Goal: Find specific page/section: Find specific page/section

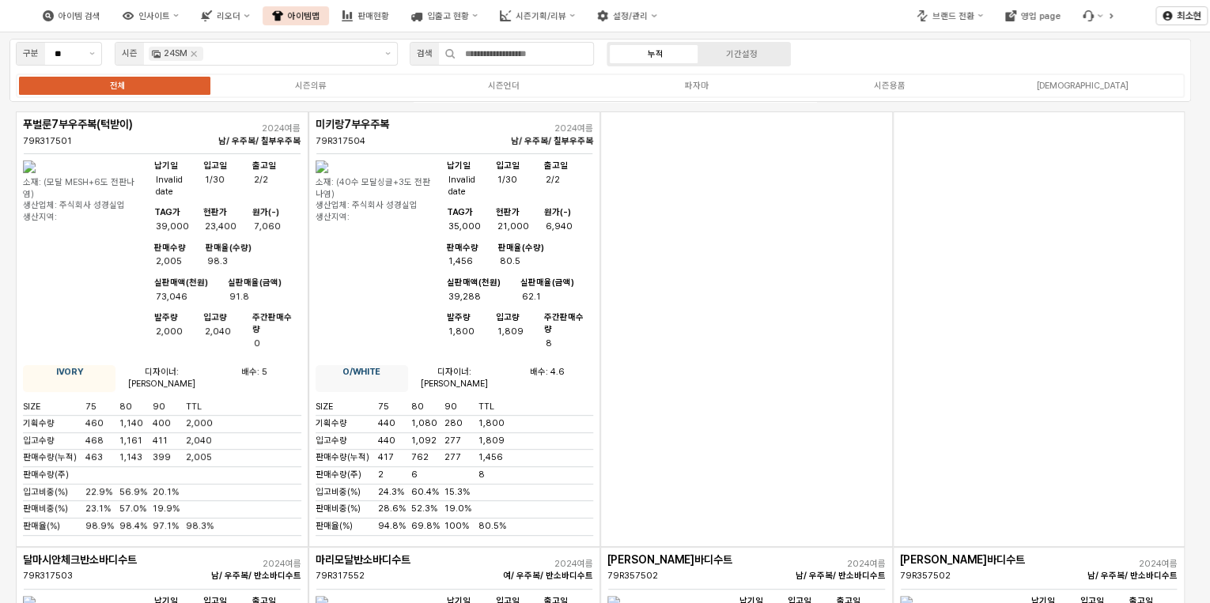
click at [392, 13] on button "판매현황" at bounding box center [365, 15] width 66 height 19
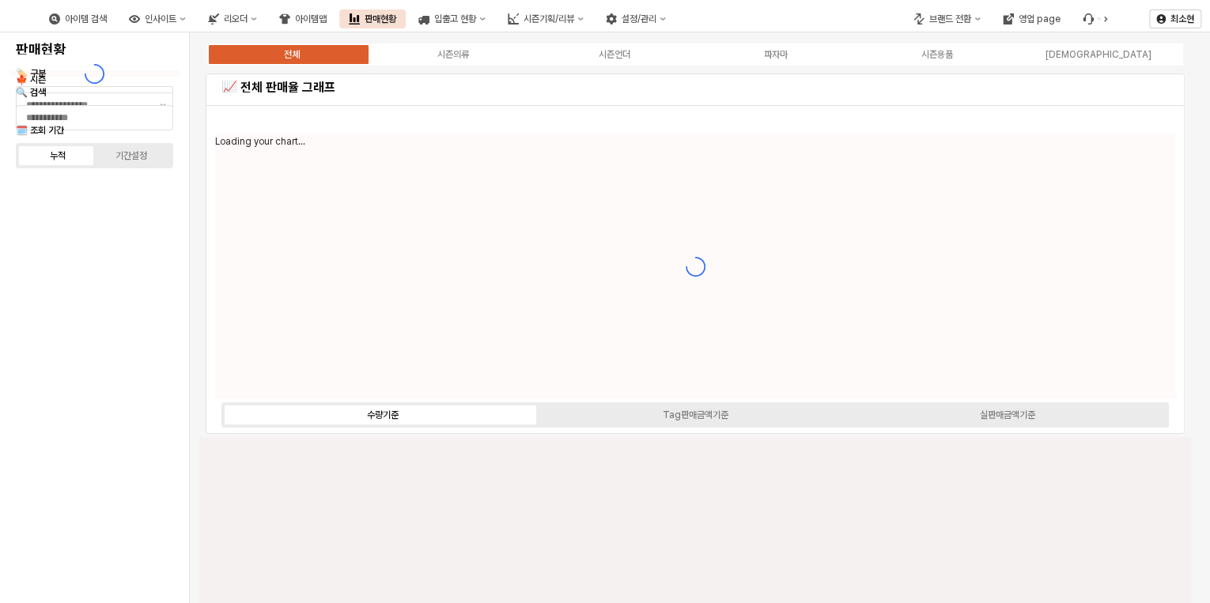
type input "****"
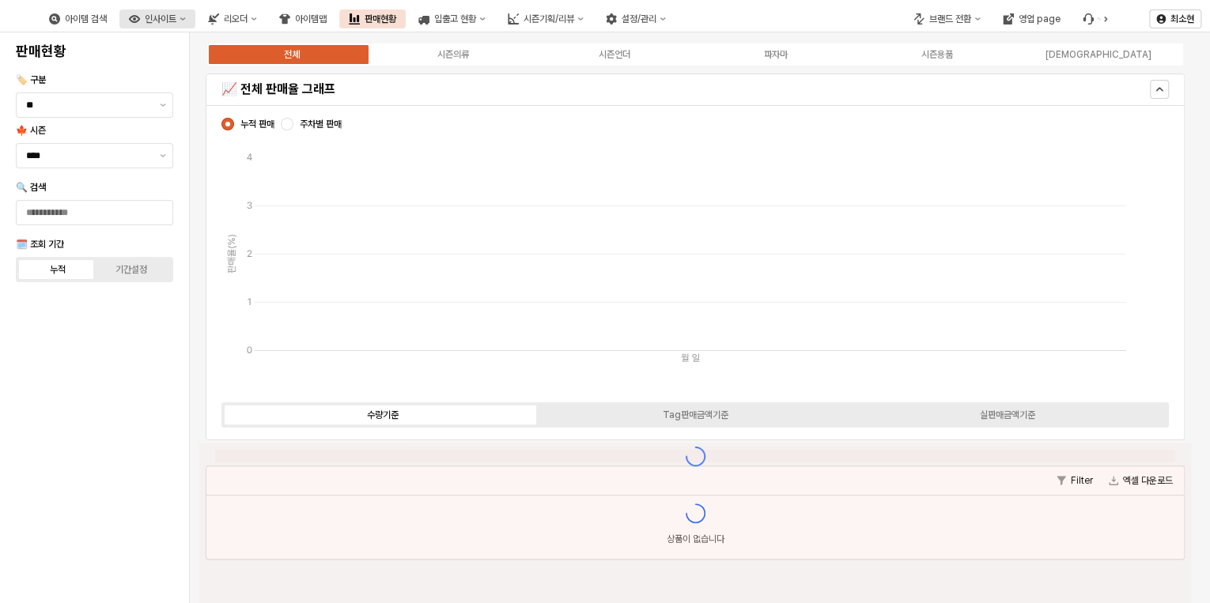
click at [176, 16] on div "인사이트" at bounding box center [161, 18] width 32 height 11
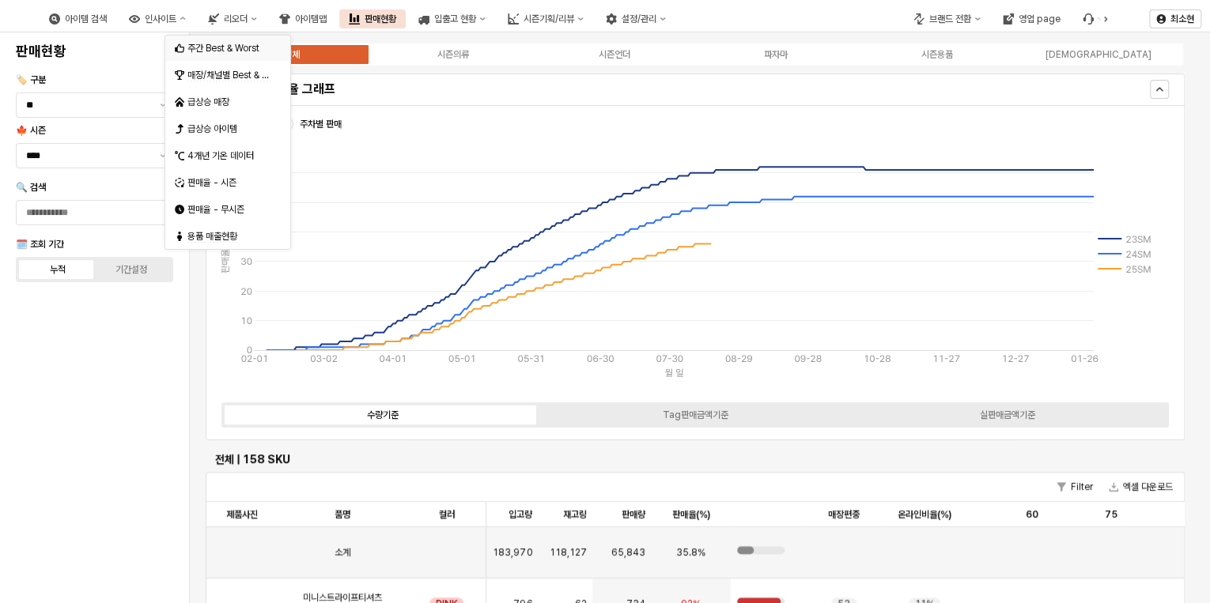
click at [225, 47] on div "주간 Best & Worst" at bounding box center [229, 48] width 84 height 13
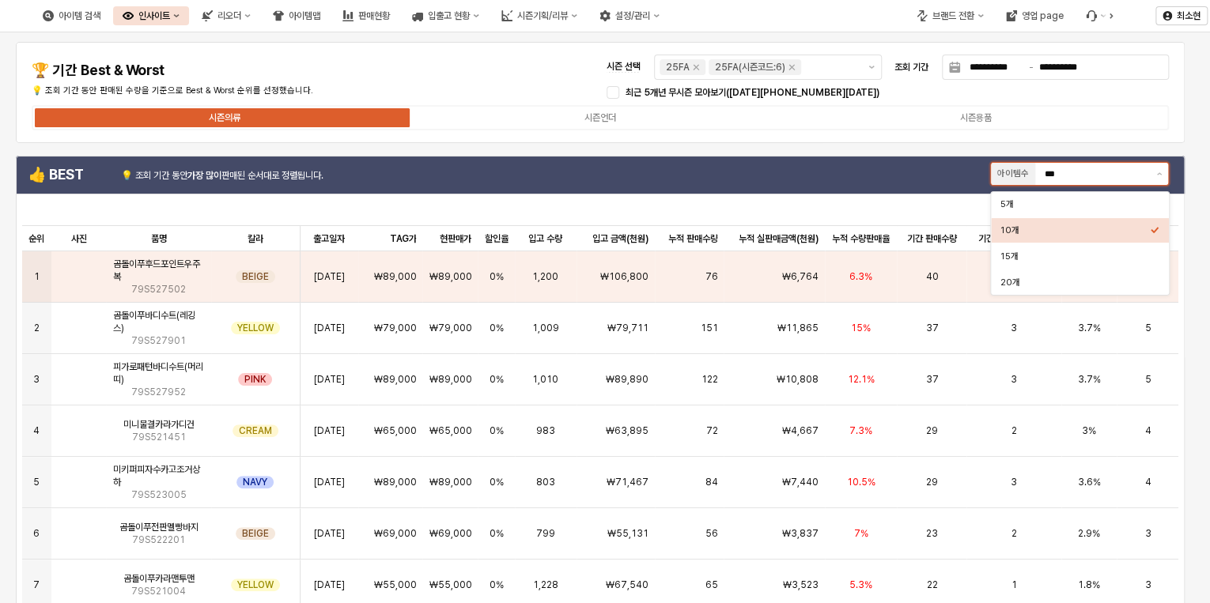
drag, startPoint x: 1105, startPoint y: 168, endPoint x: 1104, endPoint y: 186, distance: 18.2
click at [1105, 168] on input "***" at bounding box center [1095, 174] width 102 height 14
click at [1022, 285] on div "20개" at bounding box center [1074, 283] width 149 height 12
type input "***"
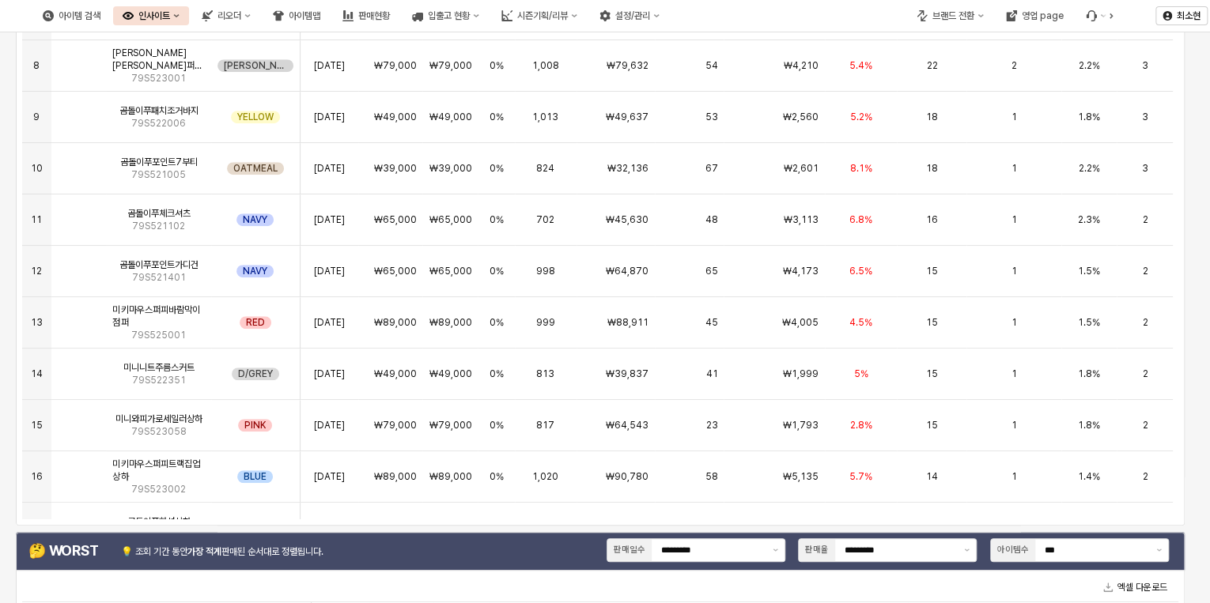
scroll to position [289, 0]
click at [79, 162] on img "App Frame" at bounding box center [79, 162] width 0 height 0
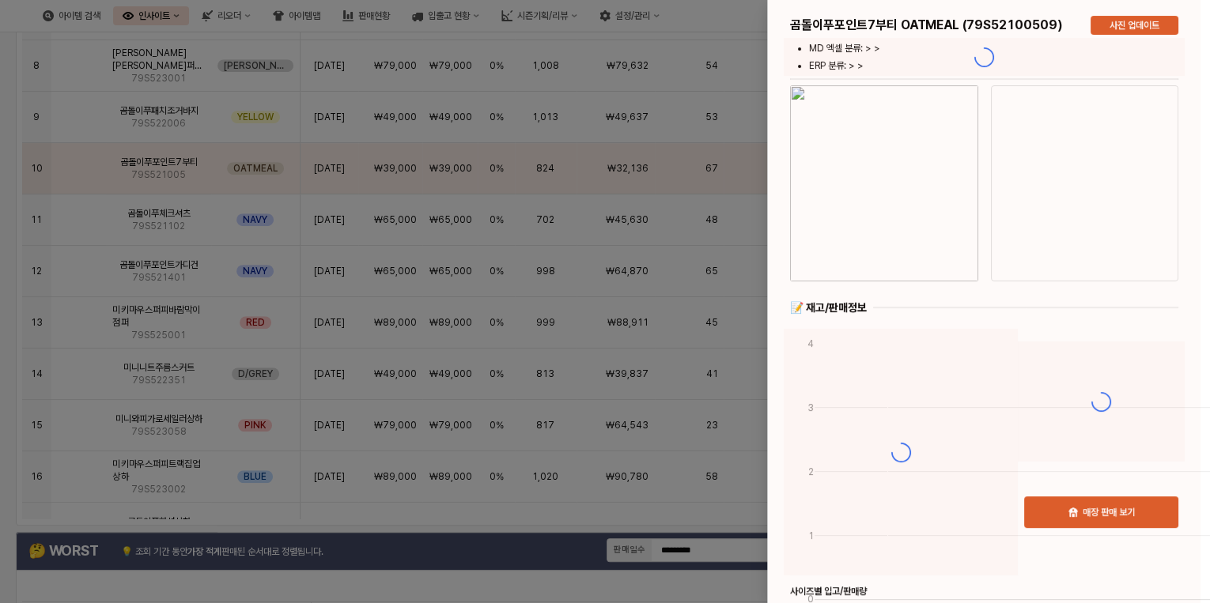
click at [81, 168] on div at bounding box center [605, 301] width 1210 height 603
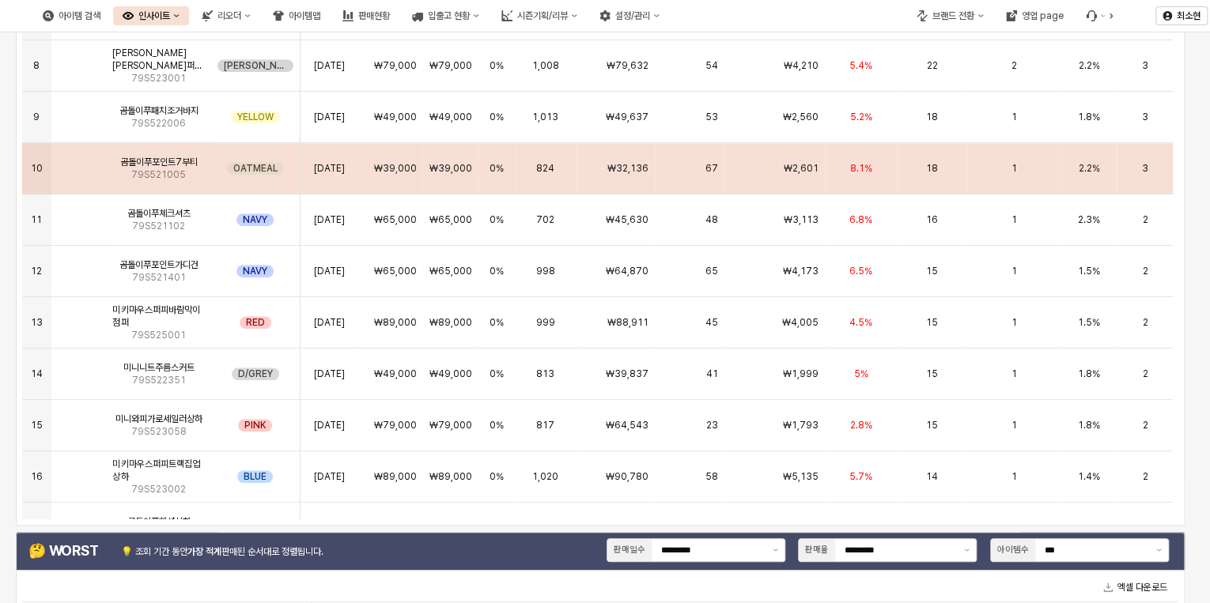
click at [79, 162] on img "App Frame" at bounding box center [79, 162] width 0 height 0
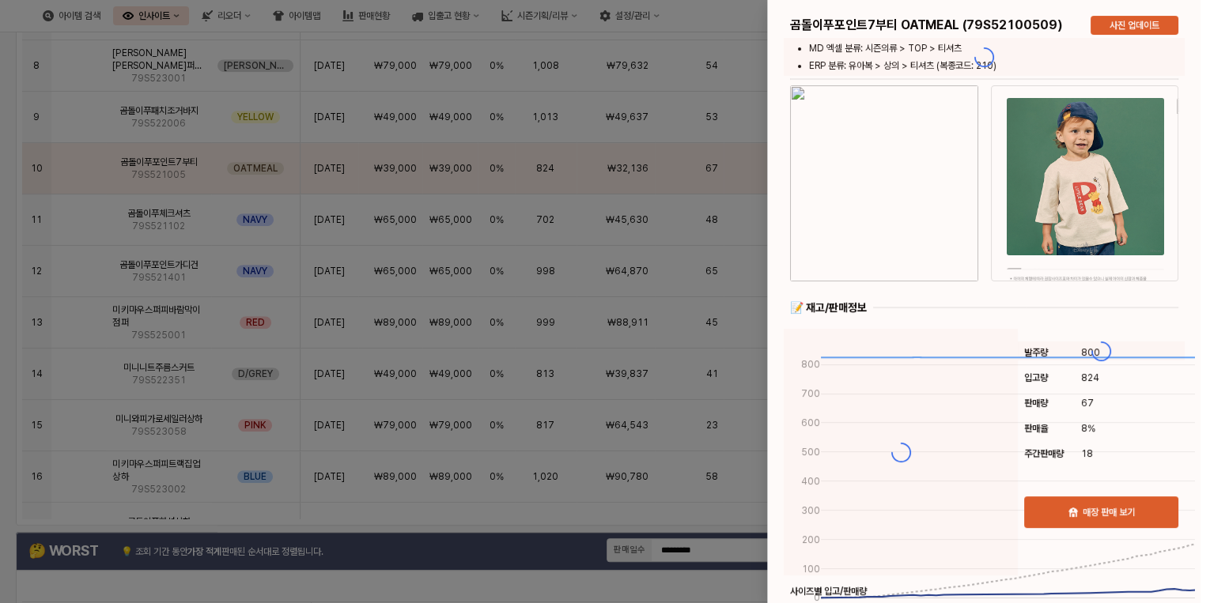
click at [82, 171] on div at bounding box center [605, 301] width 1210 height 603
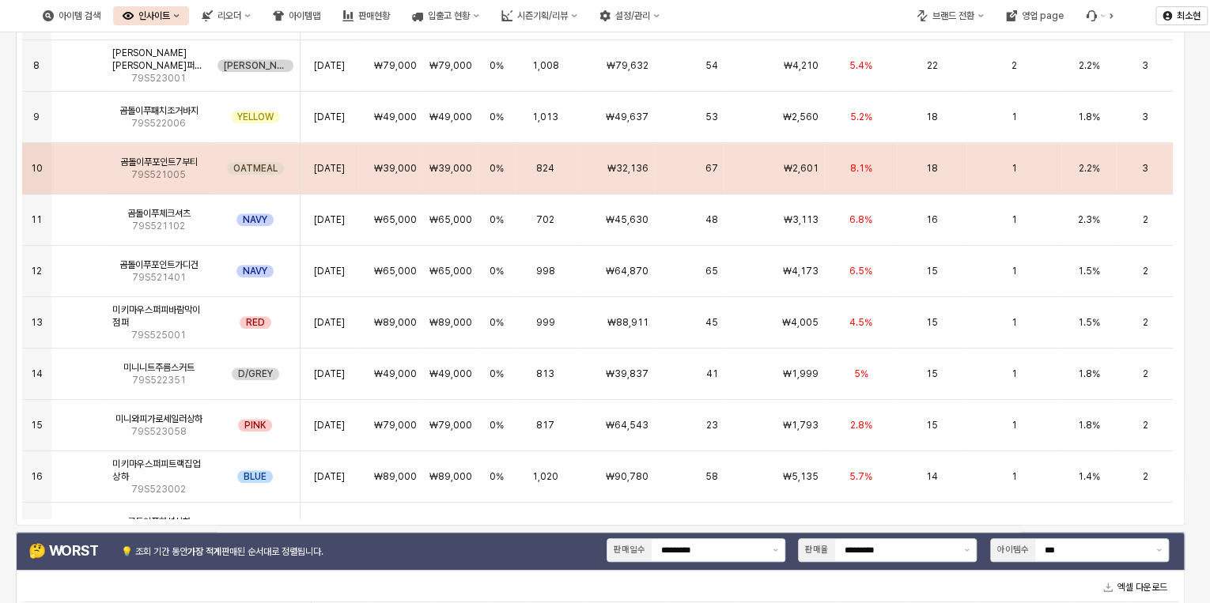
click at [155, 176] on span "79S521005" at bounding box center [158, 174] width 55 height 13
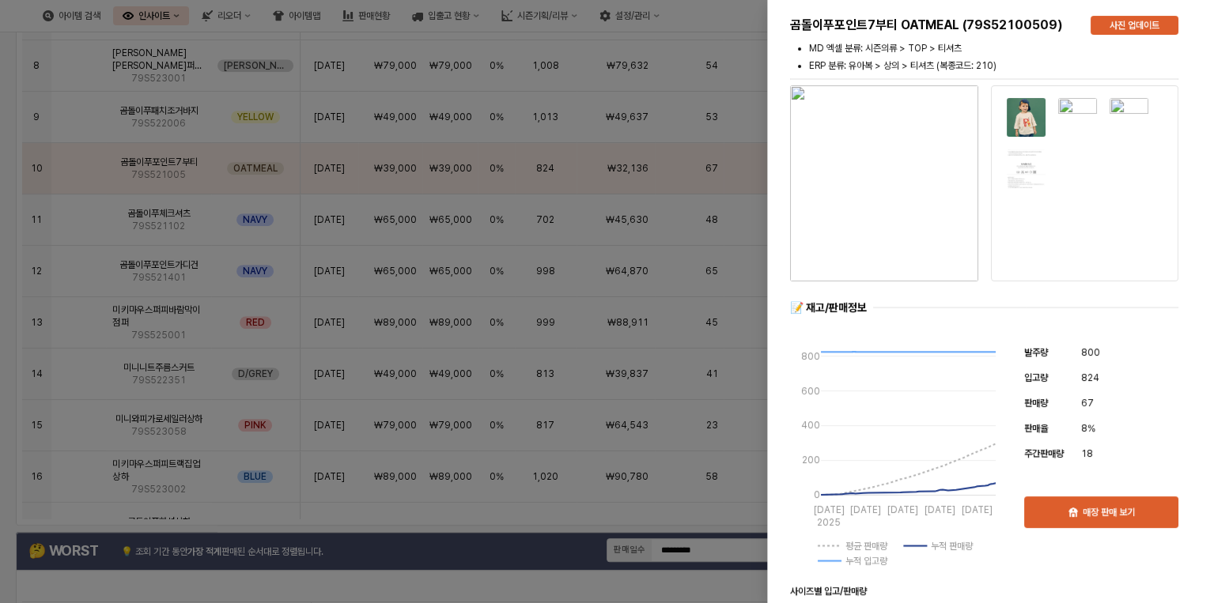
click at [13, 117] on div at bounding box center [605, 301] width 1210 height 603
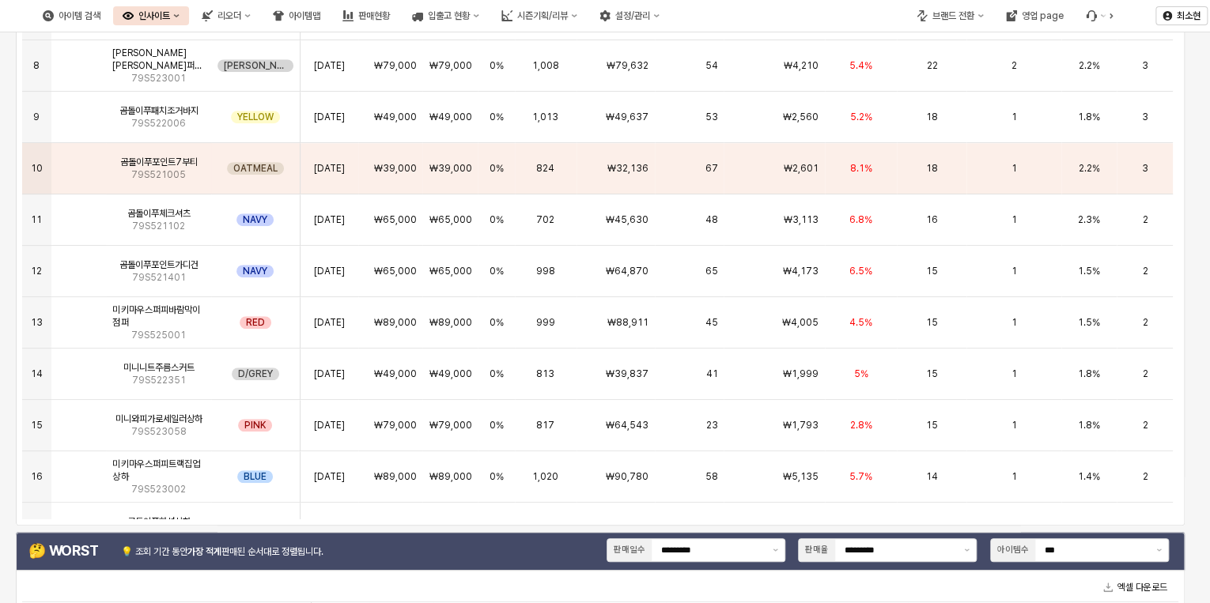
click at [320, 16] on div "아이템맵" at bounding box center [305, 15] width 32 height 11
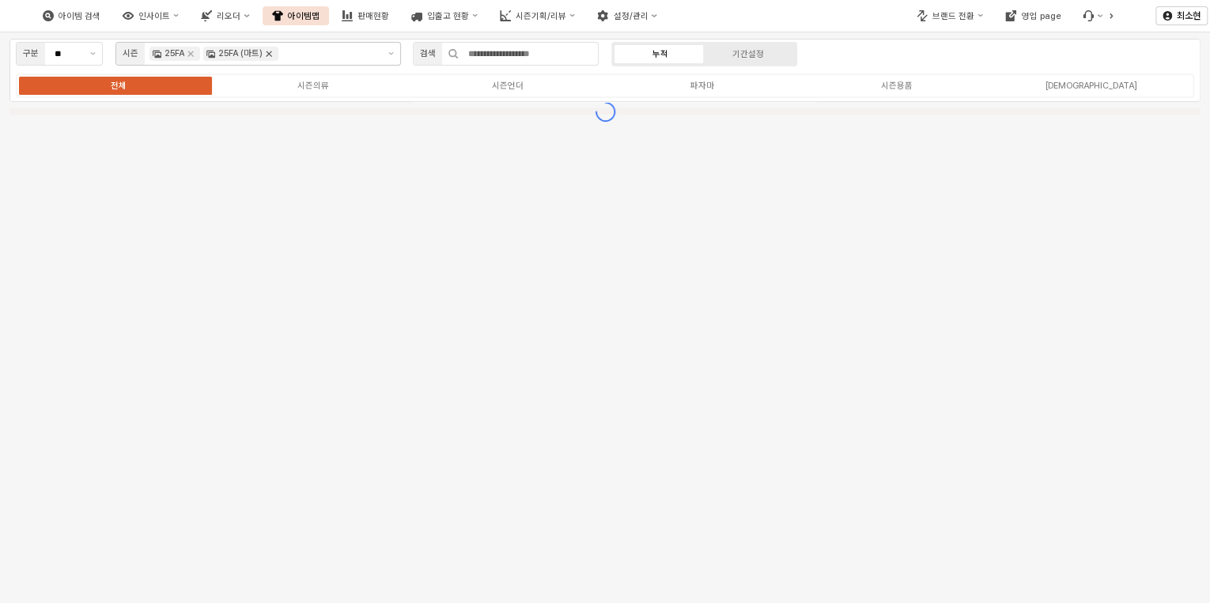
click at [269, 51] on icon "Remove 25FA (마트)" at bounding box center [268, 53] width 13 height 13
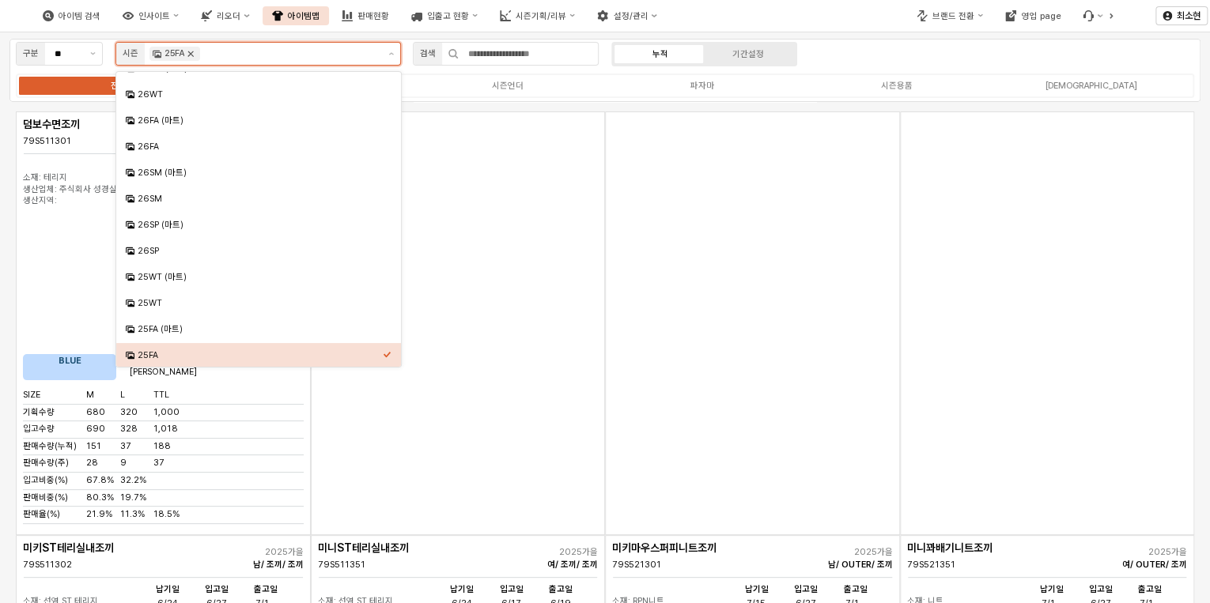
click at [193, 51] on icon "Remove 25FA" at bounding box center [191, 54] width 6 height 6
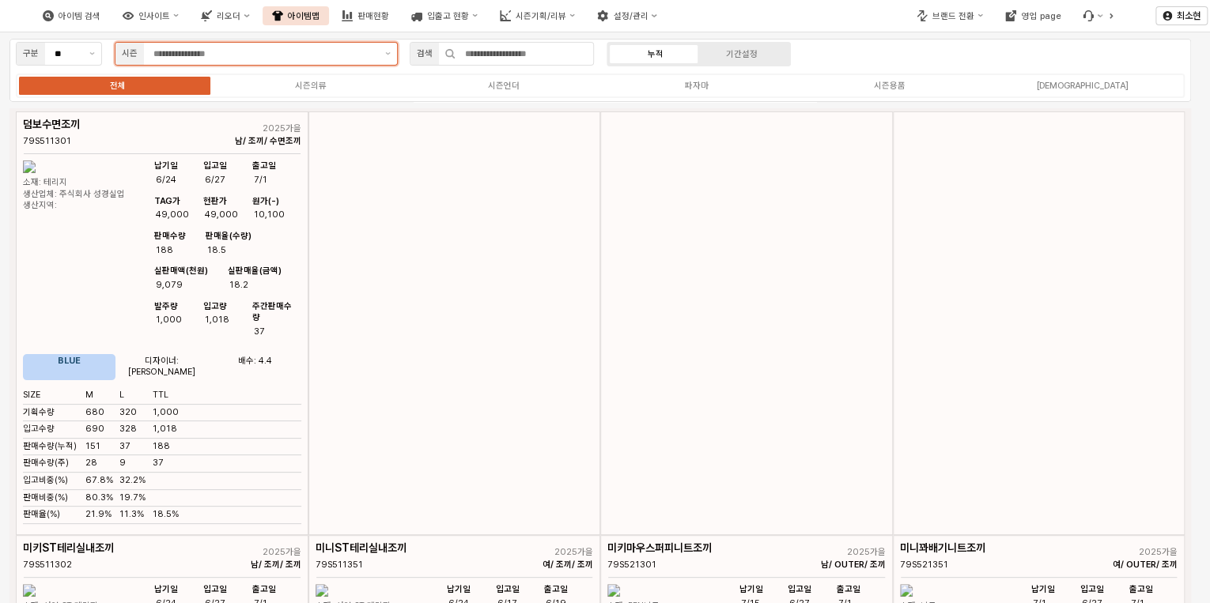
click at [231, 55] on input "App Frame" at bounding box center [264, 54] width 222 height 14
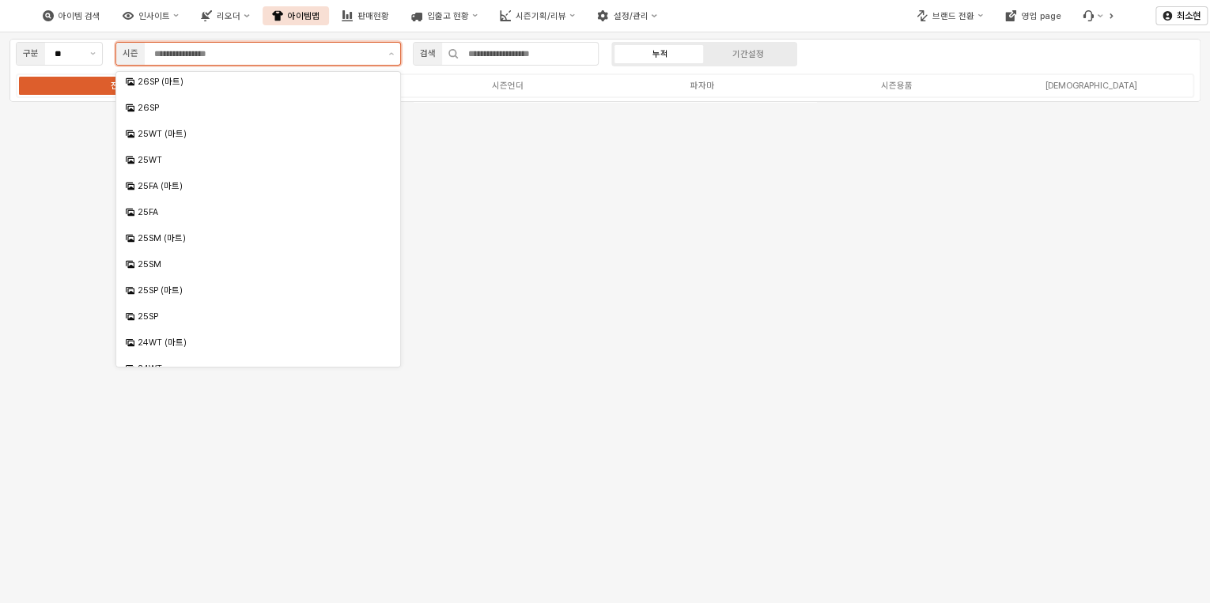
scroll to position [171, 0]
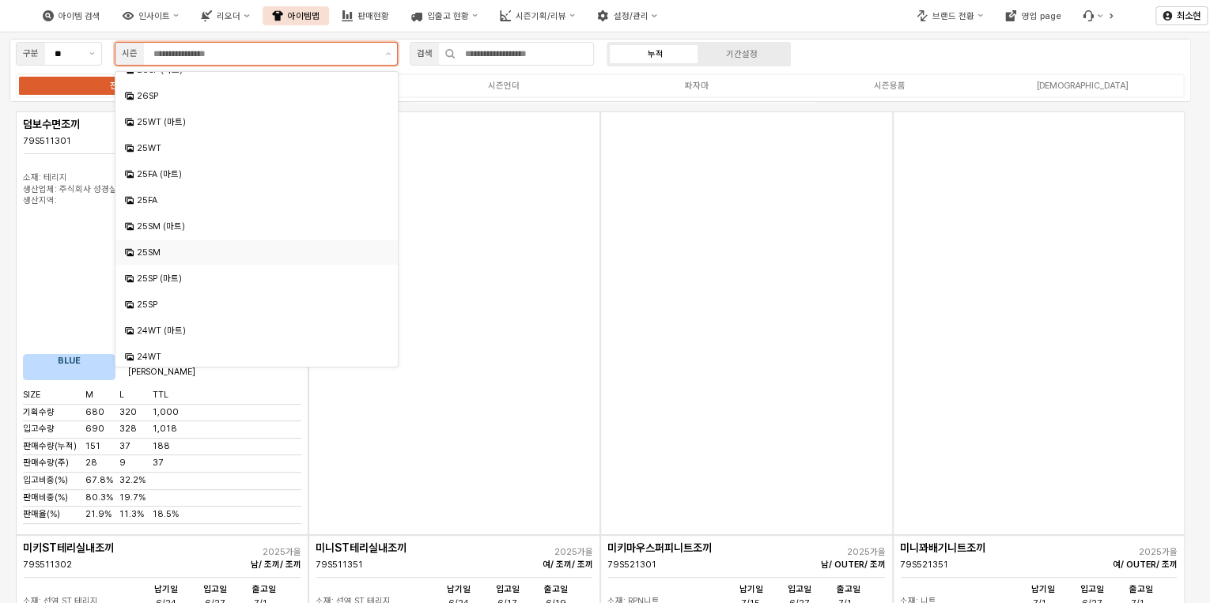
click at [157, 251] on div "25SM" at bounding box center [258, 253] width 243 height 12
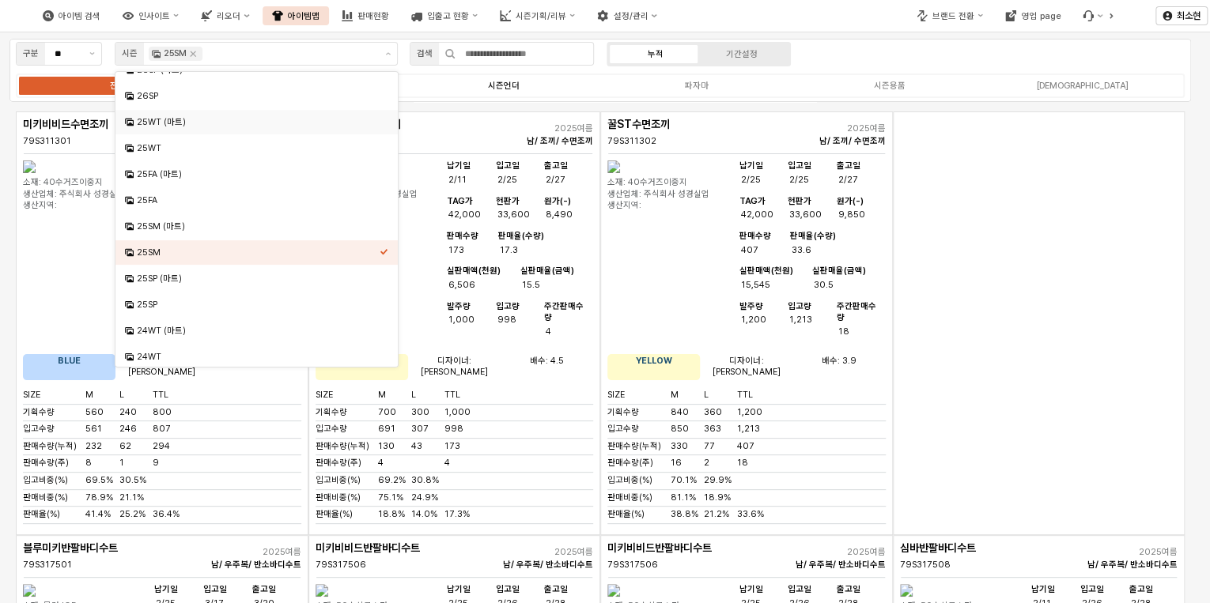
click at [509, 88] on div "시즌언더" at bounding box center [504, 86] width 32 height 10
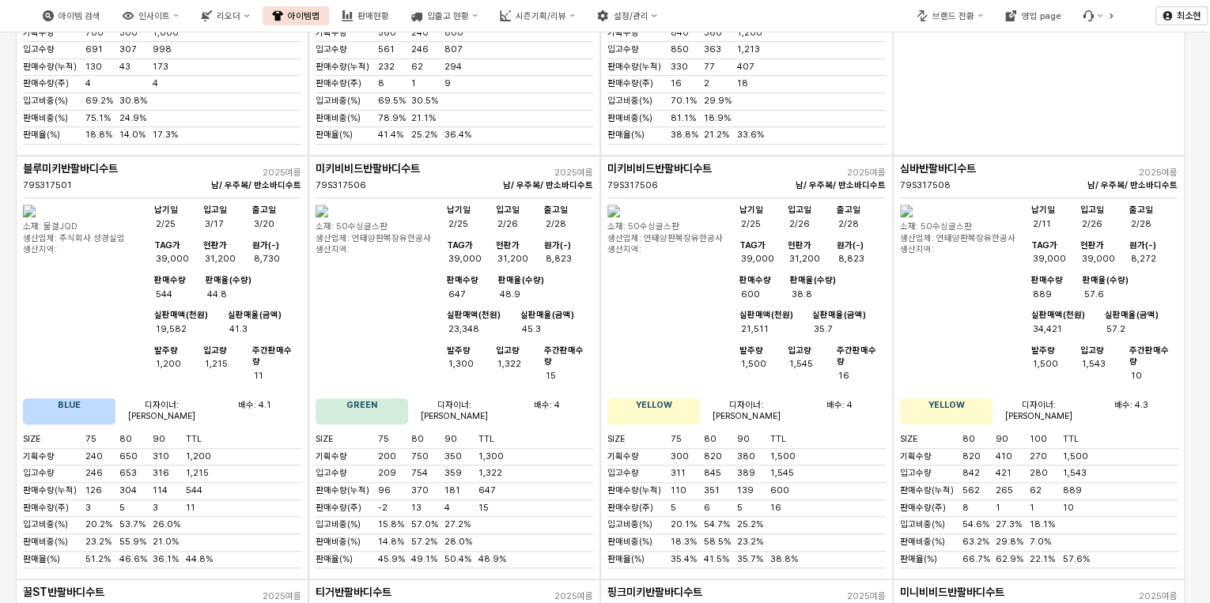
scroll to position [374, 0]
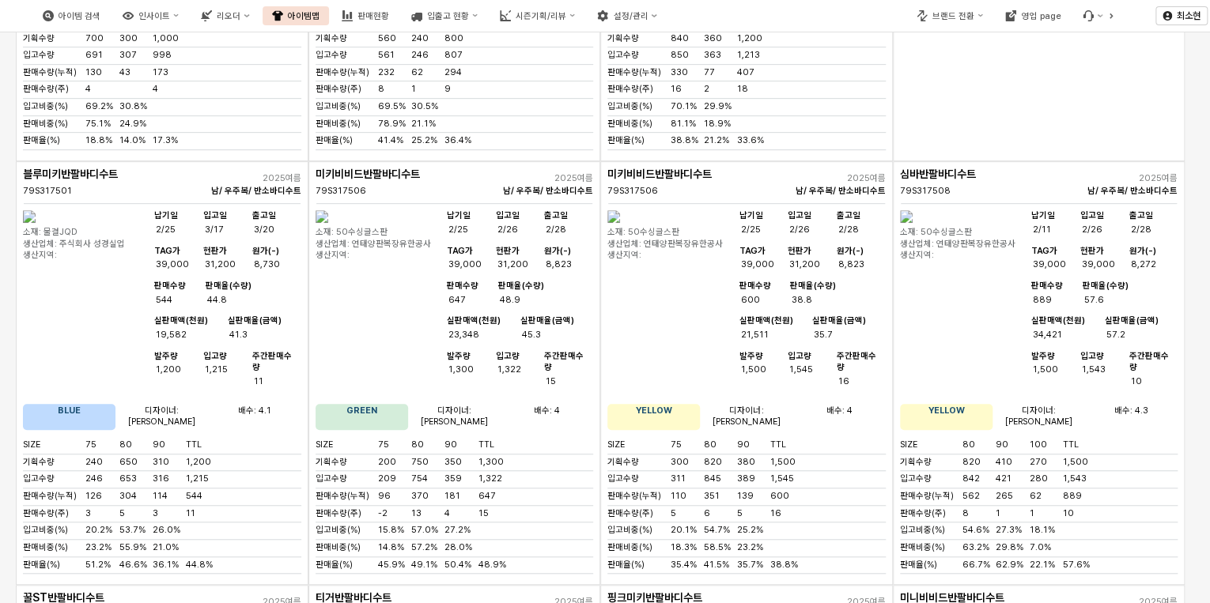
drag, startPoint x: 1086, startPoint y: 273, endPoint x: 1114, endPoint y: 278, distance: 28.1
click at [1116, 295] on div "57.6" at bounding box center [1126, 301] width 88 height 12
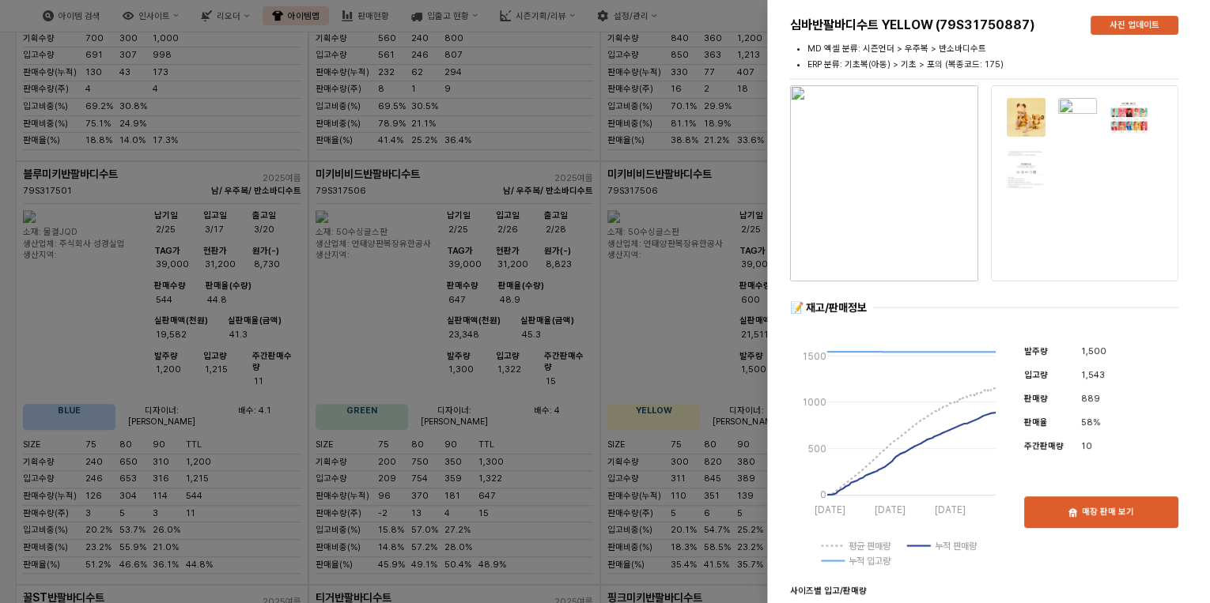
click at [727, 131] on div at bounding box center [605, 301] width 1210 height 603
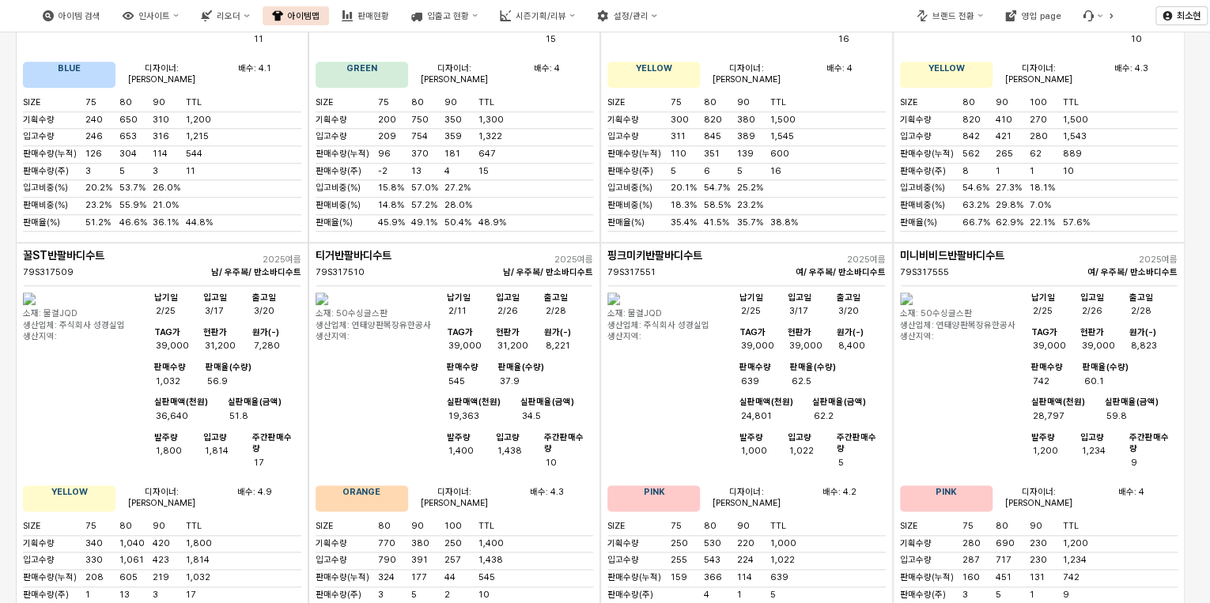
scroll to position [775, 0]
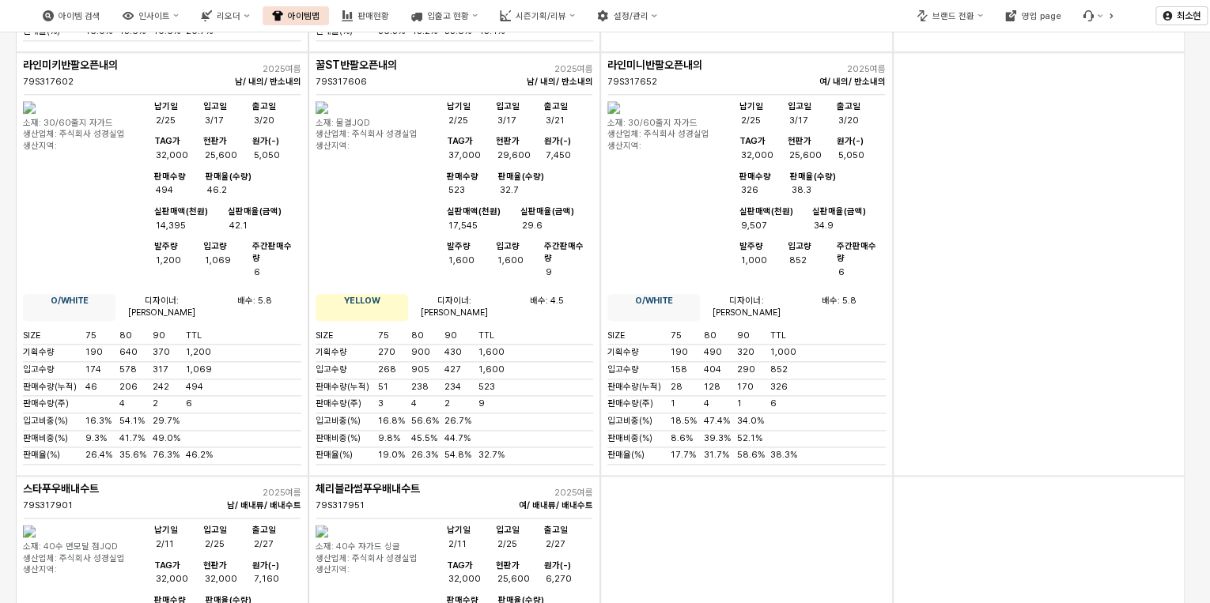
scroll to position [3948, 0]
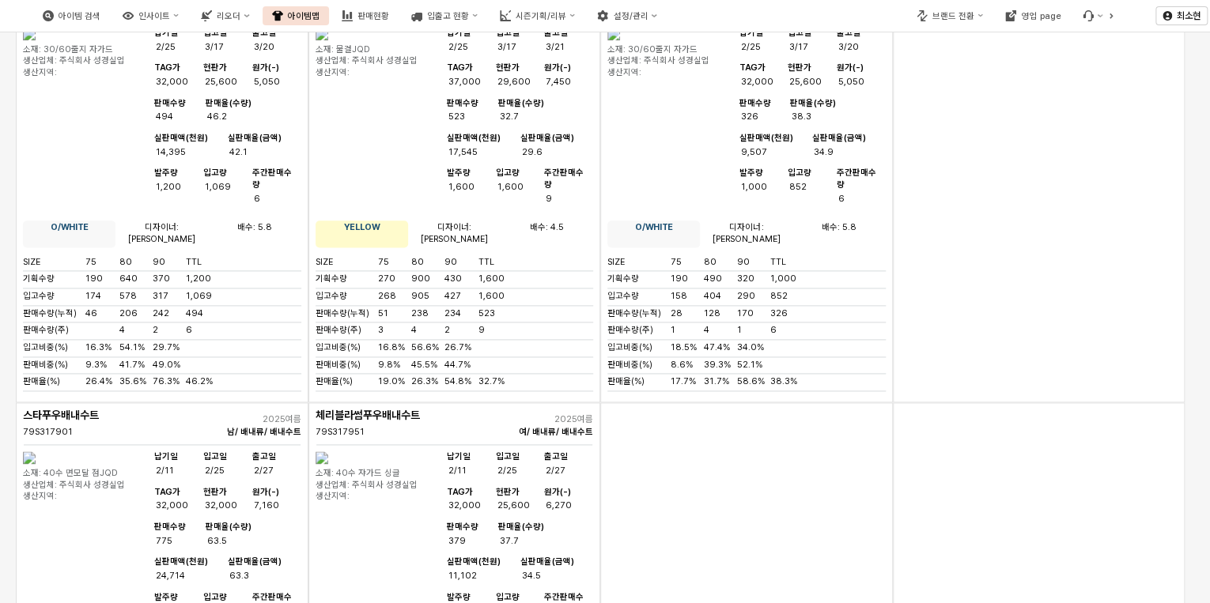
click at [728, 402] on div "App Frame" at bounding box center [746, 614] width 293 height 424
click at [886, 402] on div "App Frame" at bounding box center [746, 614] width 293 height 424
